Goal: Information Seeking & Learning: Find specific fact

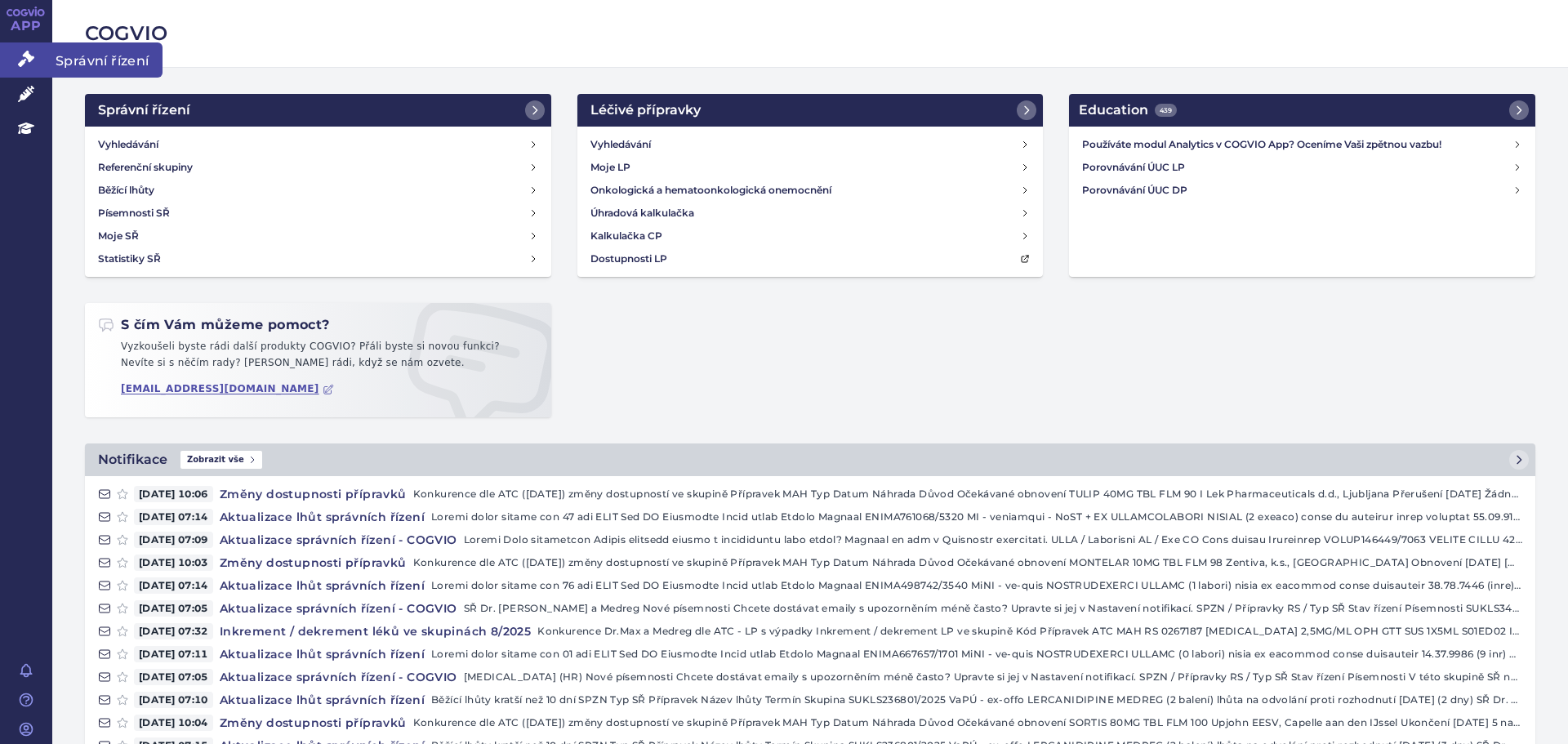
click at [38, 47] on link "Správní řízení" at bounding box center [26, 59] width 52 height 34
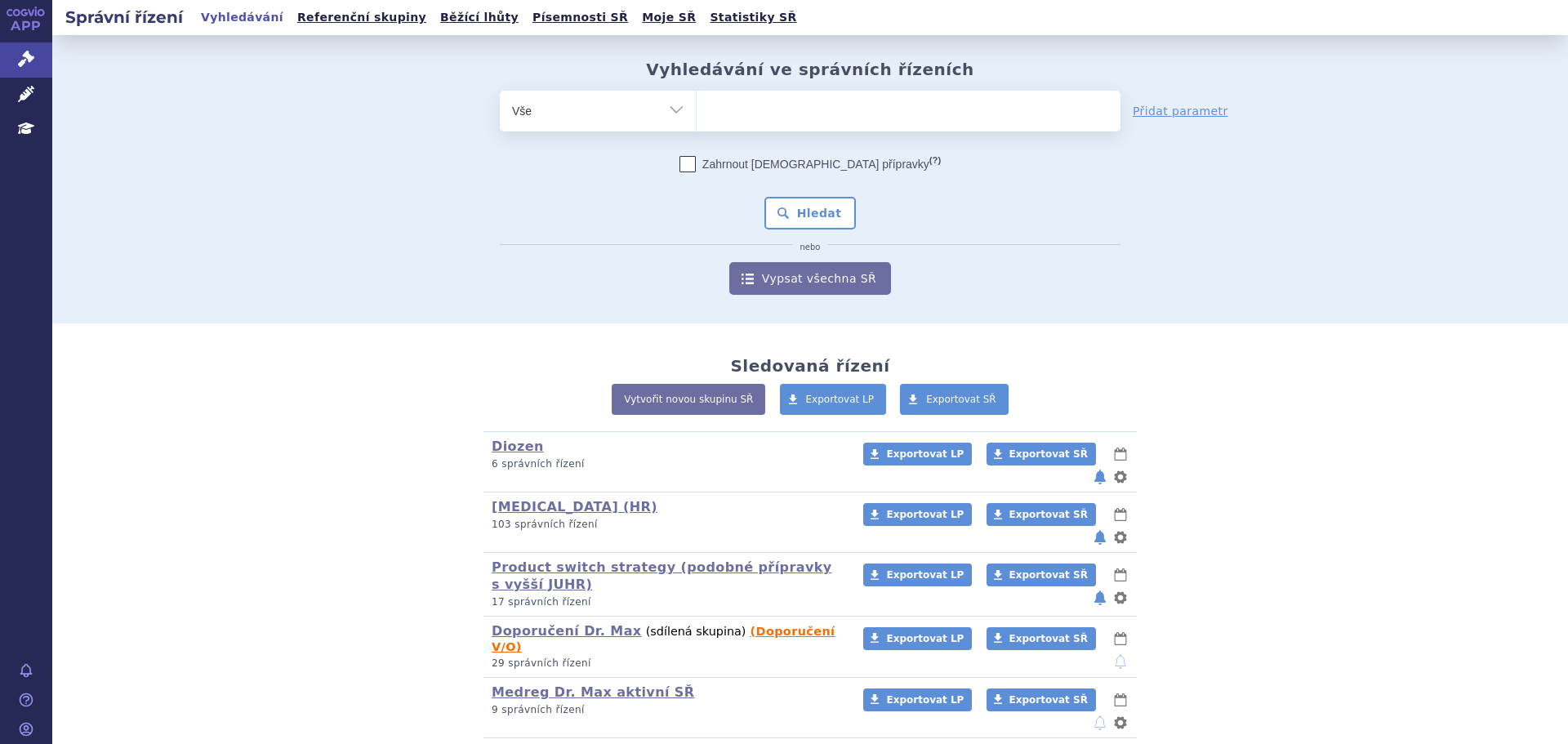
click at [770, 108] on ul at bounding box center [909, 108] width 424 height 34
click at [697, 108] on select at bounding box center [696, 110] width 1 height 41
type input "di"
type input "dit"
type input "di"
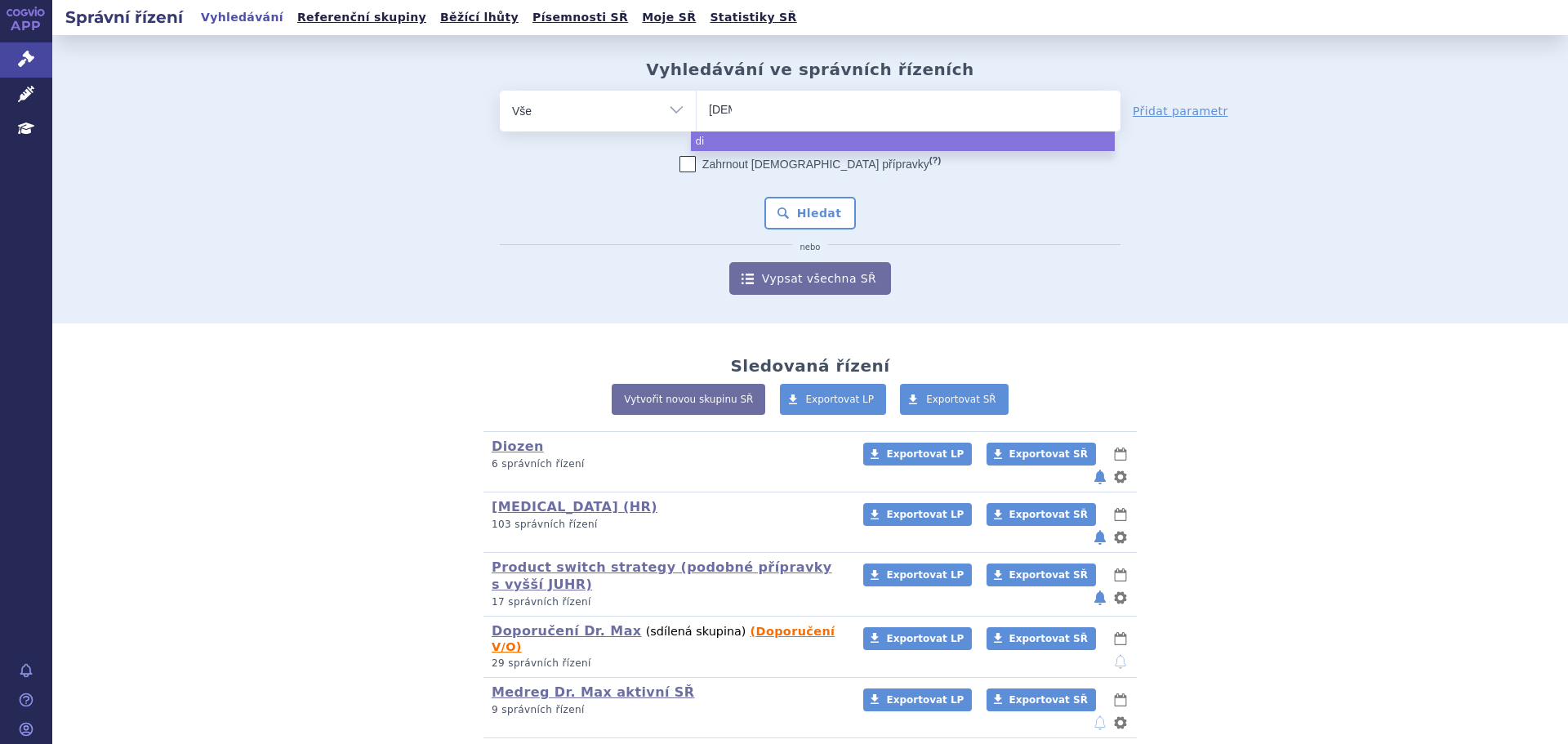
type input "dioz"
type input "diozen"
select select "diozen"
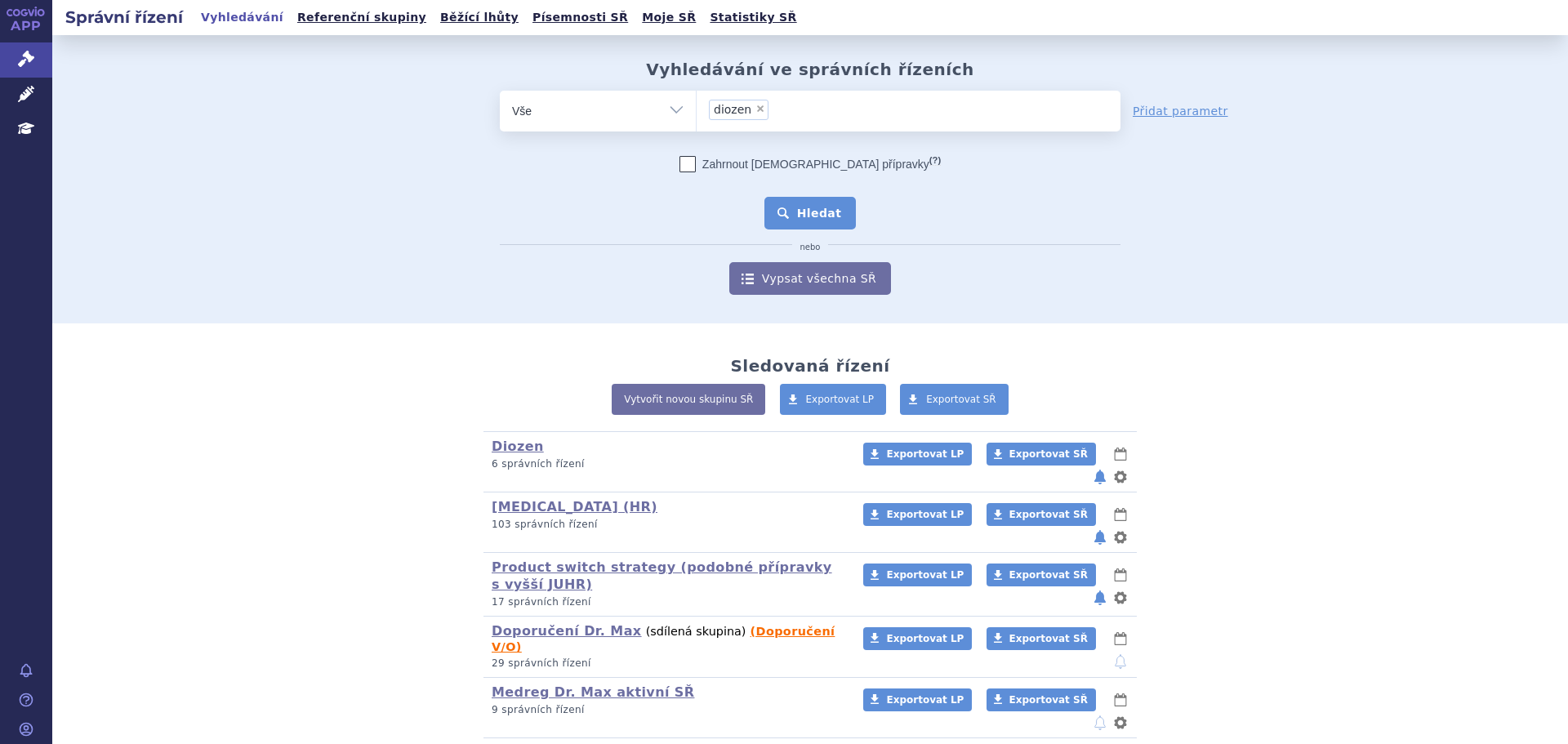
click at [808, 197] on button "Hledat" at bounding box center [811, 213] width 93 height 32
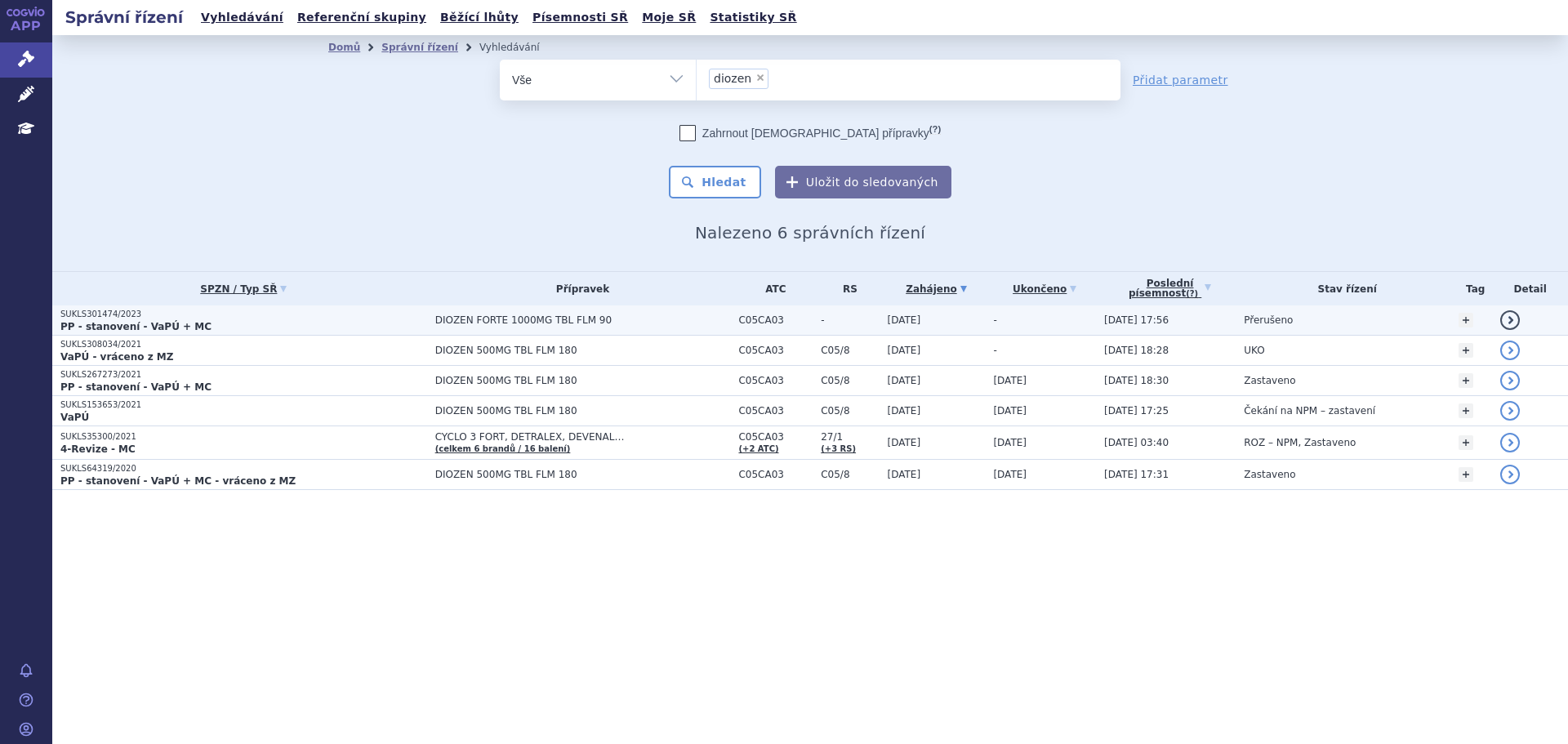
click at [294, 324] on p "PP - stanovení - VaPÚ + MC" at bounding box center [243, 327] width 367 height 13
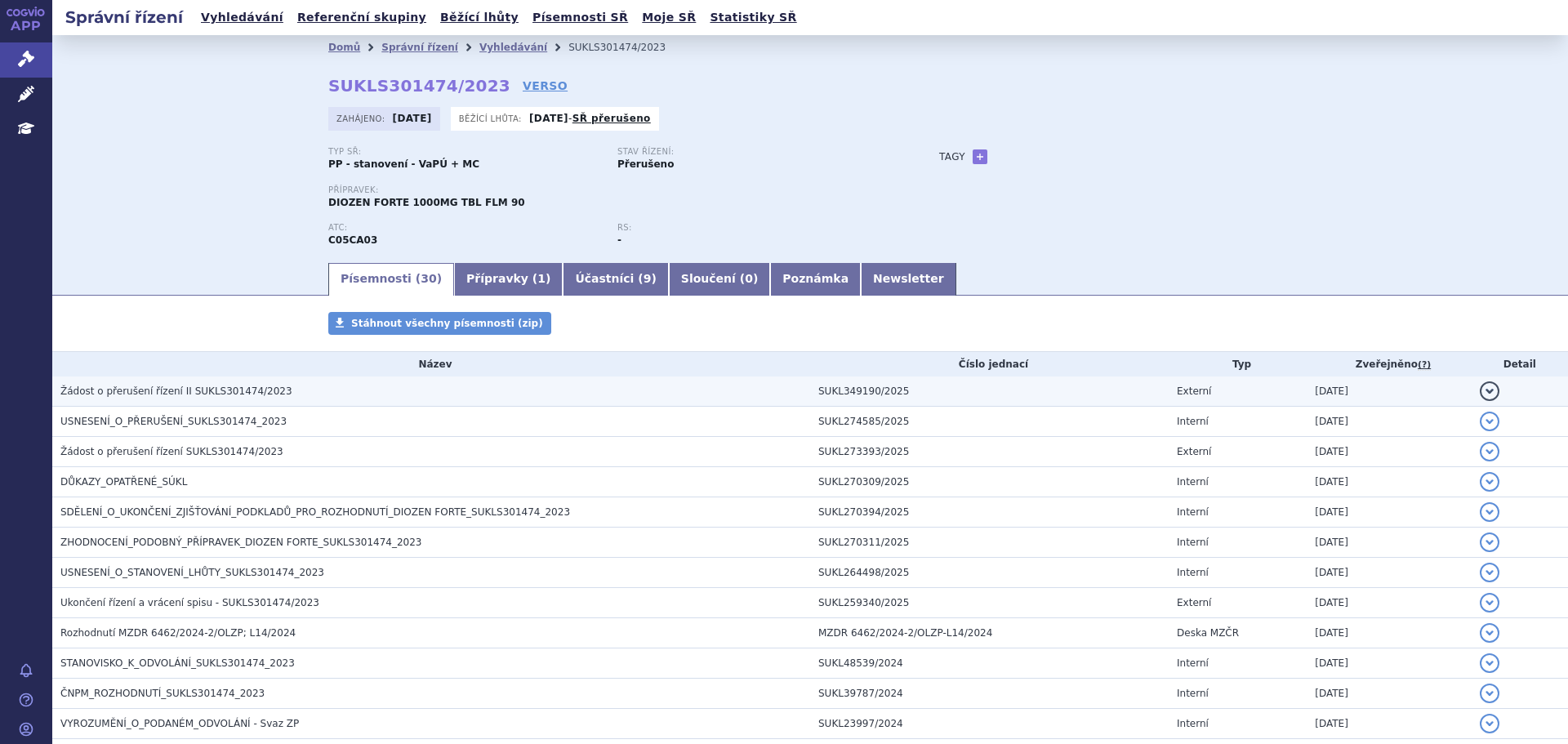
click at [320, 398] on h3 "Žádost o přerušení řízení II SUKLS301474/2023" at bounding box center [435, 391] width 750 height 17
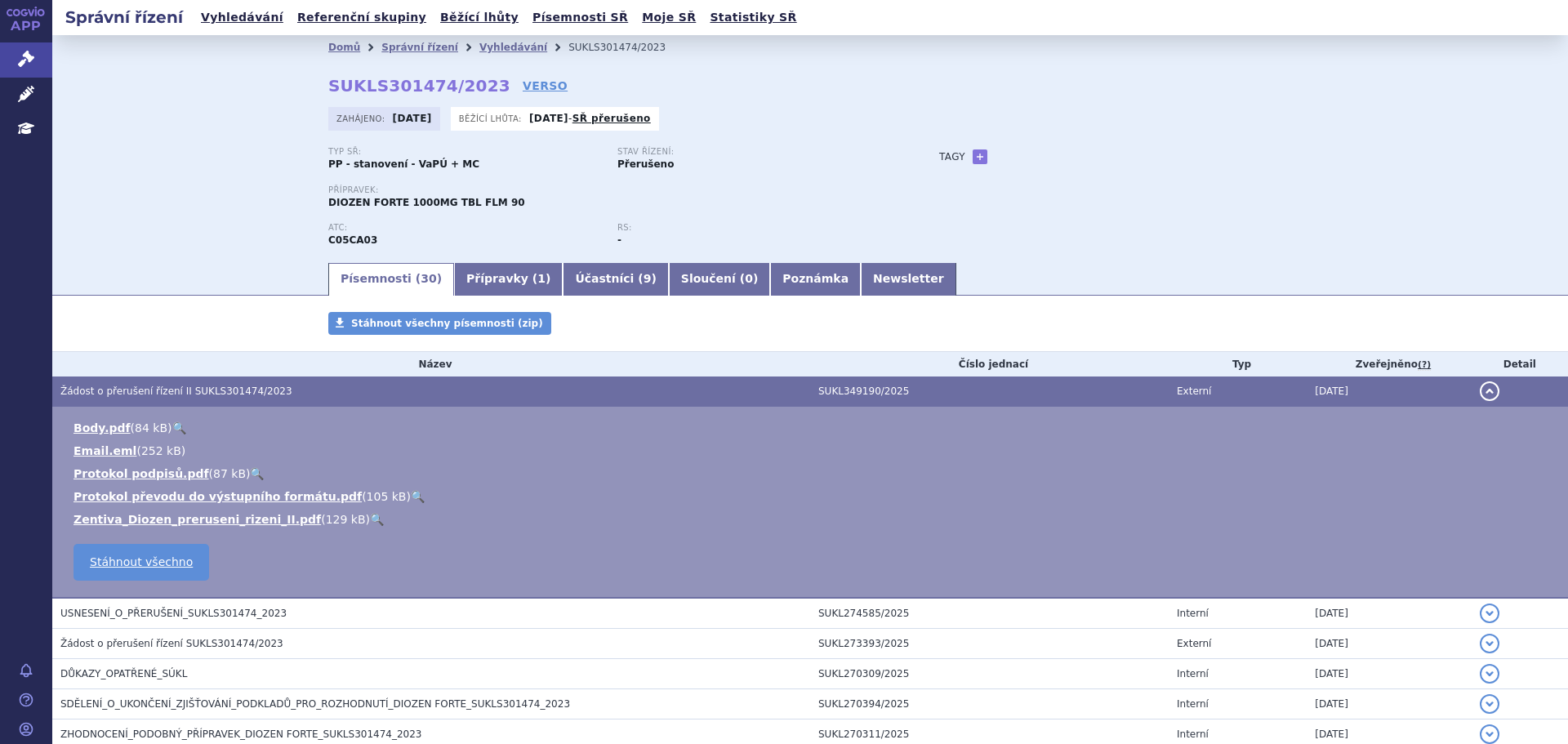
click at [370, 519] on link "🔍" at bounding box center [376, 520] width 14 height 13
click at [1281, 180] on div "Typ SŘ: PP - stanovení - VaPÚ + MC Stav řízení: Přerušeno Přípravek: DIOZEN FOR…" at bounding box center [810, 204] width 963 height 113
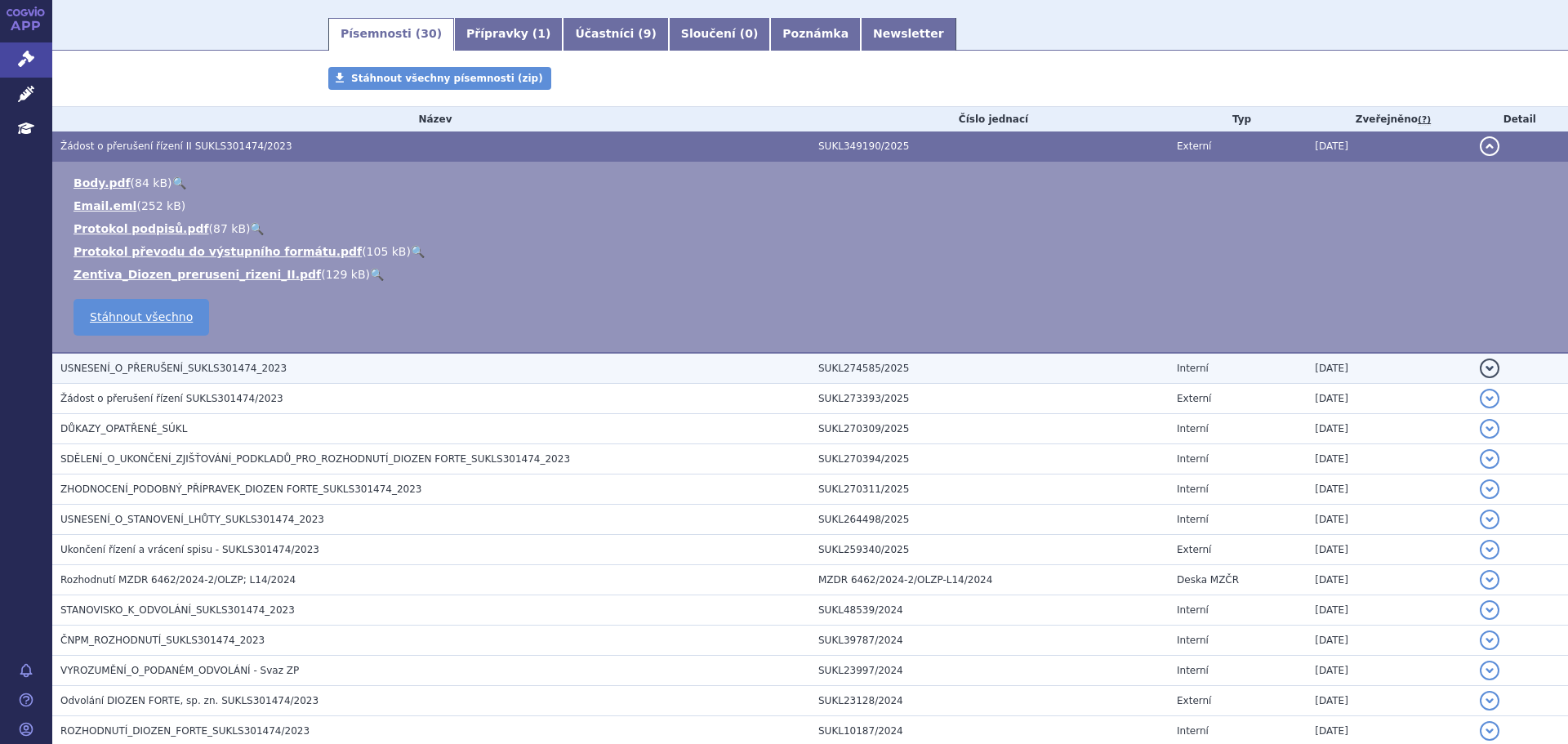
scroll to position [327, 0]
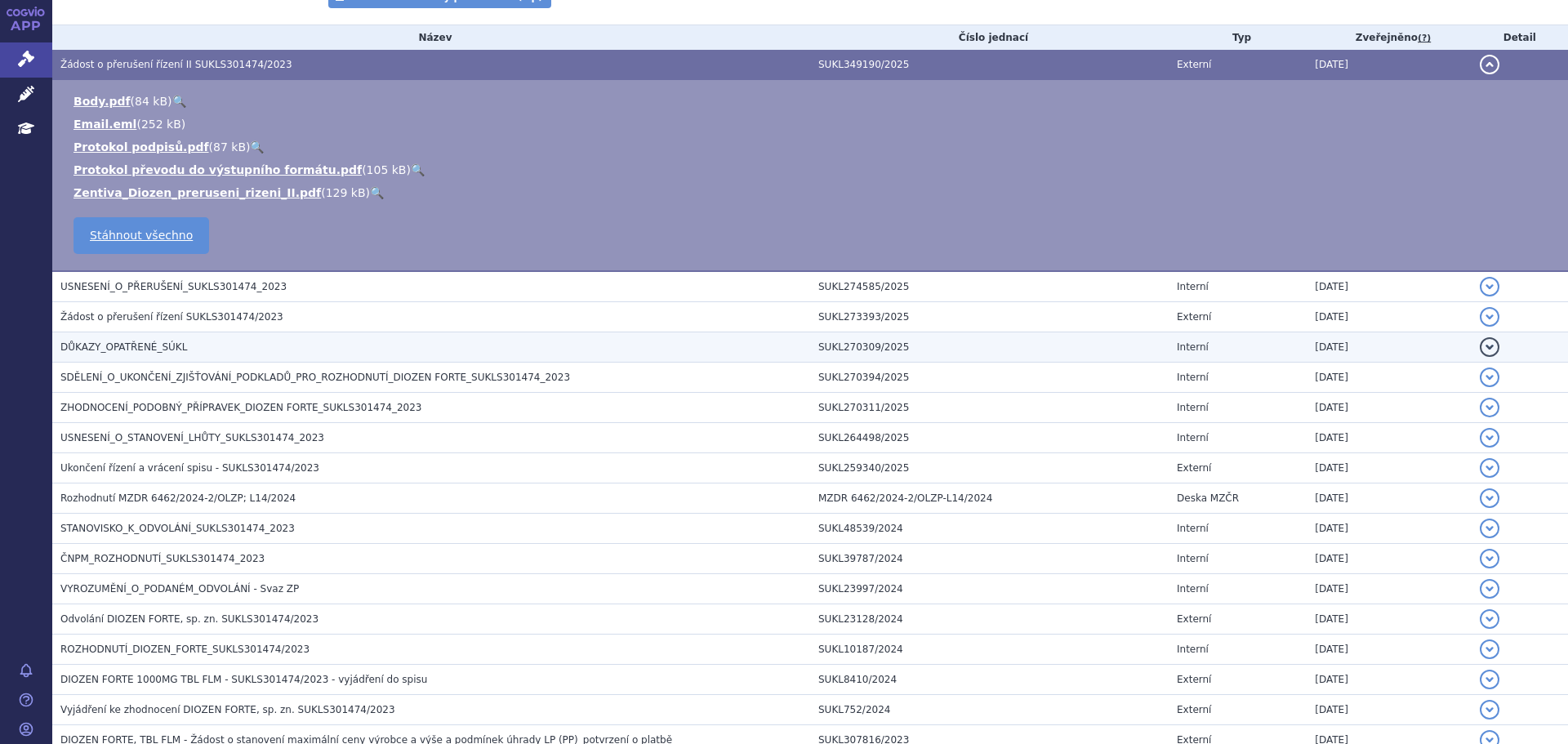
click at [261, 350] on h3 "DŮKAZY_OPATŘENÉ_SÚKL" at bounding box center [435, 348] width 750 height 17
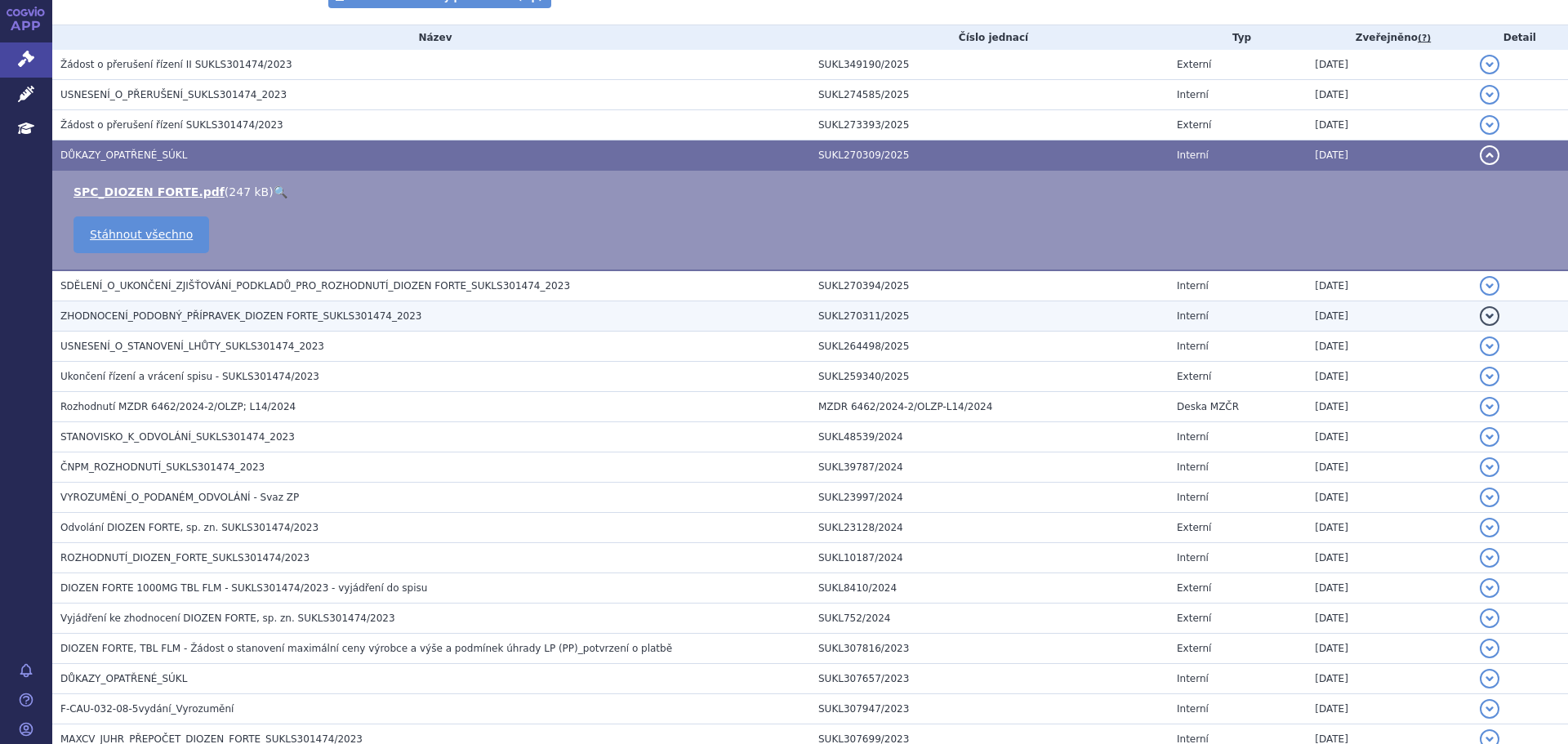
click at [343, 322] on span "ZHODNOCENÍ_PODOBNÝ_PŘÍPRAVEK_DIOZEN FORTE_SUKLS301474_2023" at bounding box center [241, 316] width 362 height 12
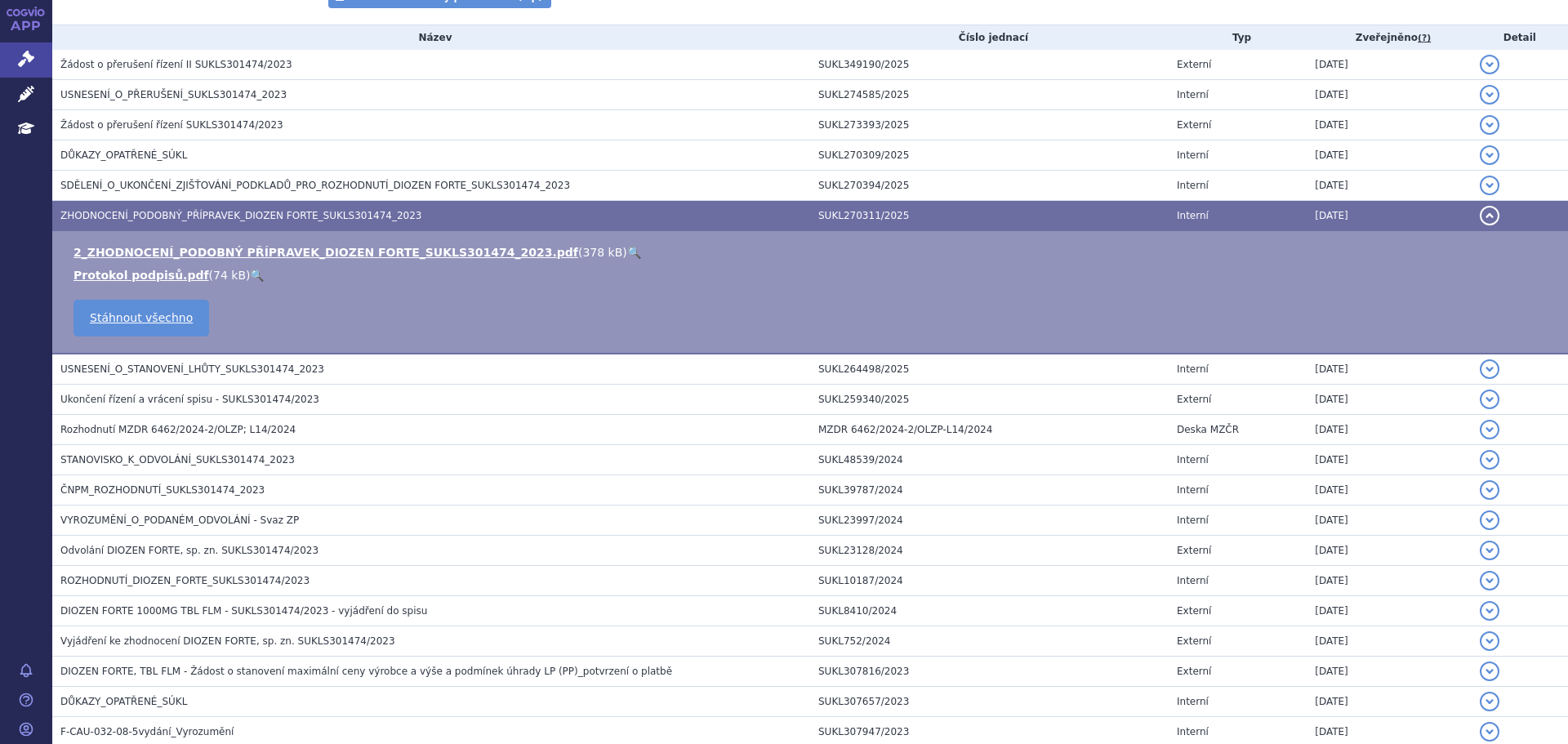
click at [627, 253] on link "🔍" at bounding box center [634, 252] width 14 height 13
